Goal: Register for event/course

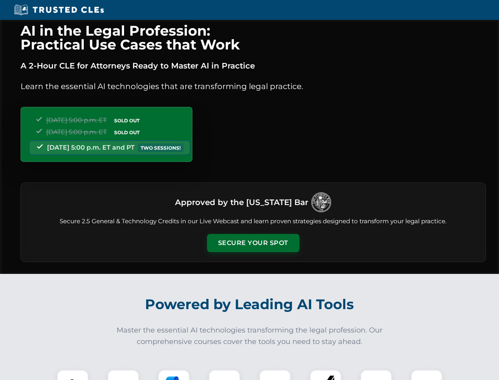
click at [253, 243] on button "Secure Your Spot" at bounding box center [253, 243] width 93 height 18
click at [73, 374] on img at bounding box center [72, 385] width 23 height 23
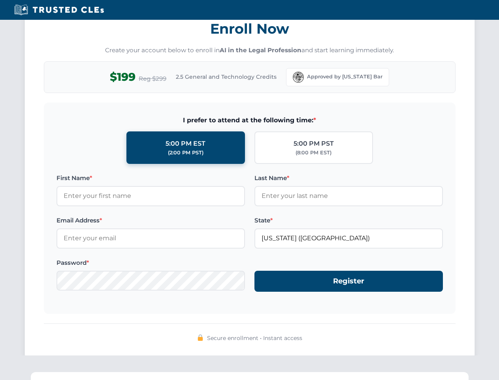
scroll to position [776, 0]
